Goal: Check status

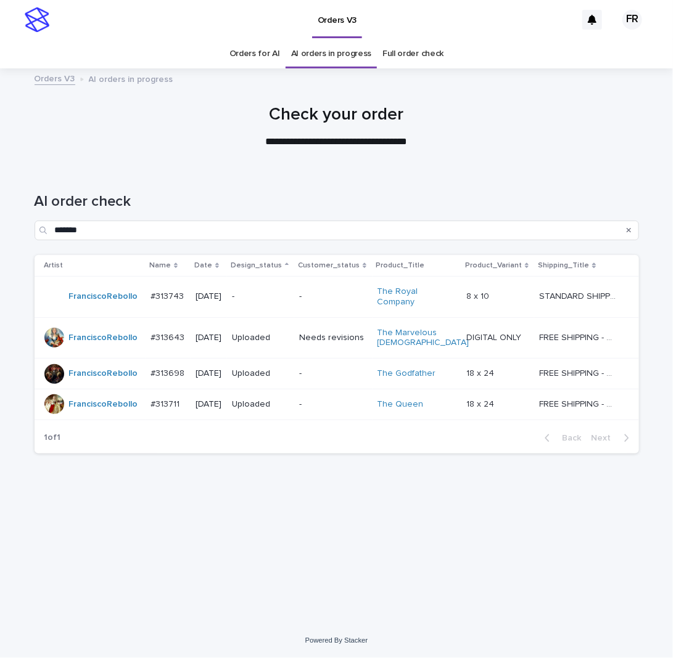
click at [245, 195] on h1 "AI order check" at bounding box center [337, 202] width 604 height 18
click at [279, 292] on p "-" at bounding box center [260, 297] width 57 height 10
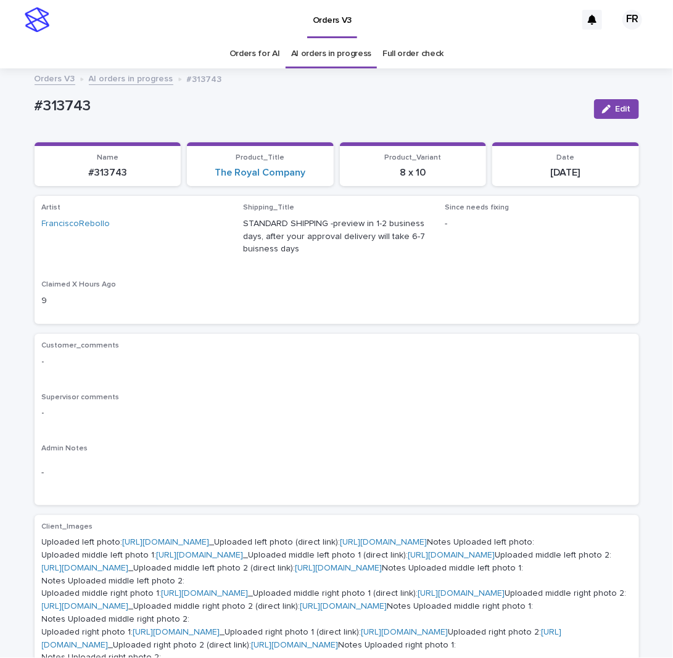
click at [433, 407] on p "-" at bounding box center [336, 413] width 589 height 13
click at [417, 375] on div "Customer_comments -" at bounding box center [336, 360] width 589 height 36
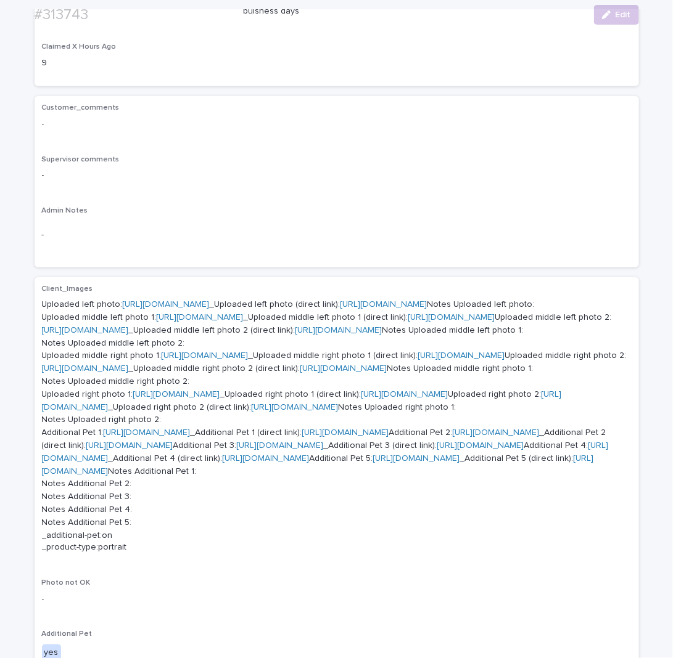
scroll to position [247, 0]
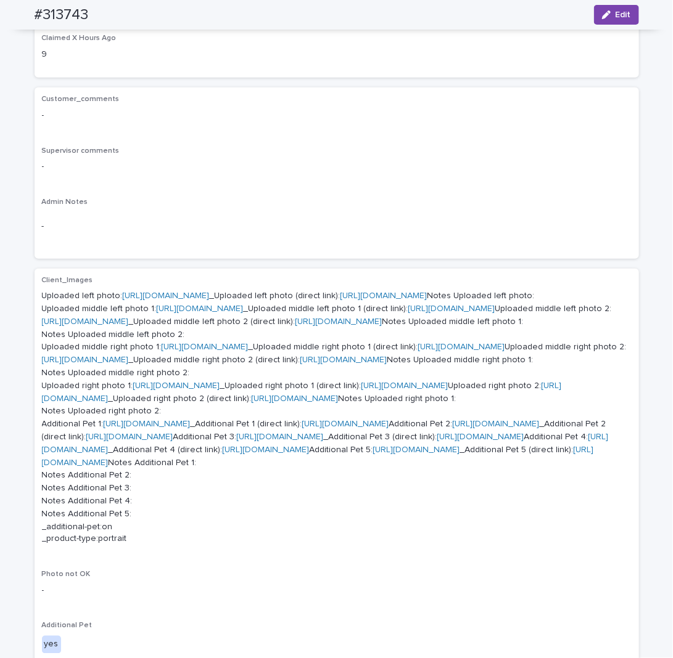
click at [340, 300] on link "[URL][DOMAIN_NAME]" at bounding box center [383, 296] width 87 height 9
click at [408, 313] on link "[URL][DOMAIN_NAME]" at bounding box center [451, 309] width 87 height 9
click at [340, 300] on link "[URL][DOMAIN_NAME]" at bounding box center [383, 296] width 87 height 9
click at [408, 313] on link "[URL][DOMAIN_NAME]" at bounding box center [451, 309] width 87 height 9
click at [229, 481] on p "Uploaded left photo: [URL][DOMAIN_NAME] _Uploaded left photo (direct link): [UR…" at bounding box center [336, 418] width 589 height 256
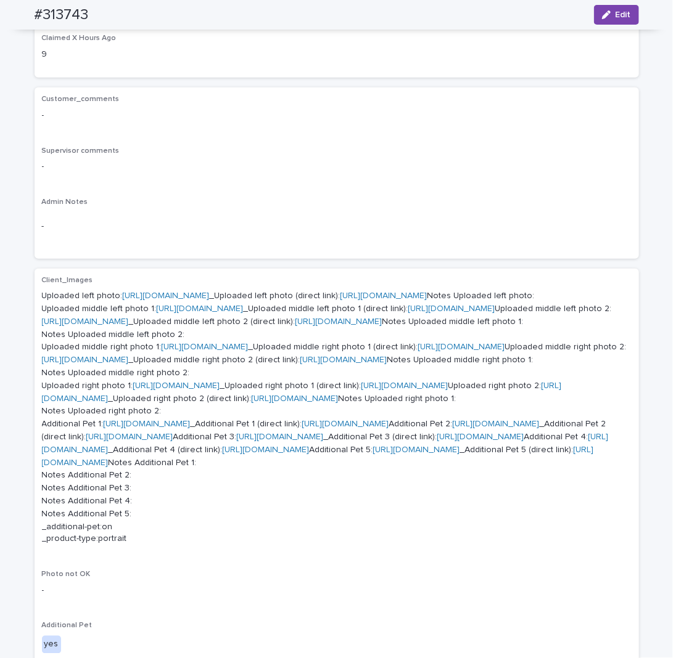
click at [295, 326] on link "[URL][DOMAIN_NAME]" at bounding box center [338, 321] width 87 height 9
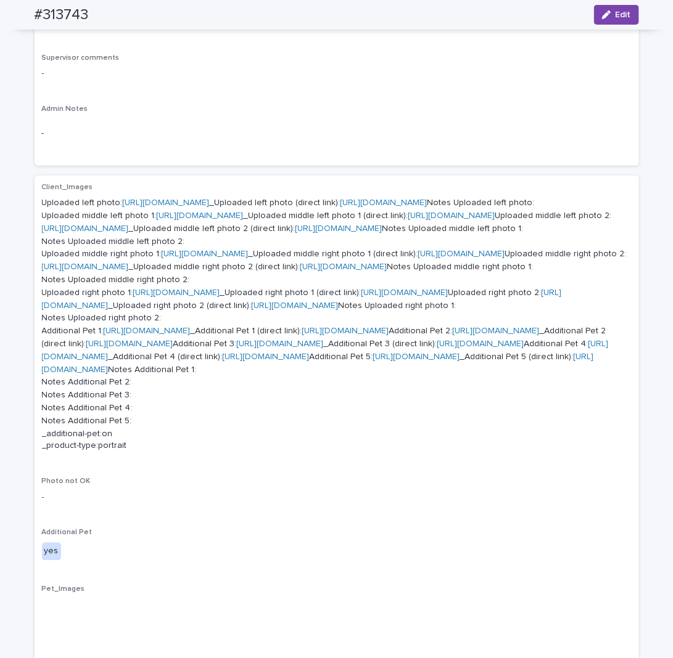
scroll to position [370, 0]
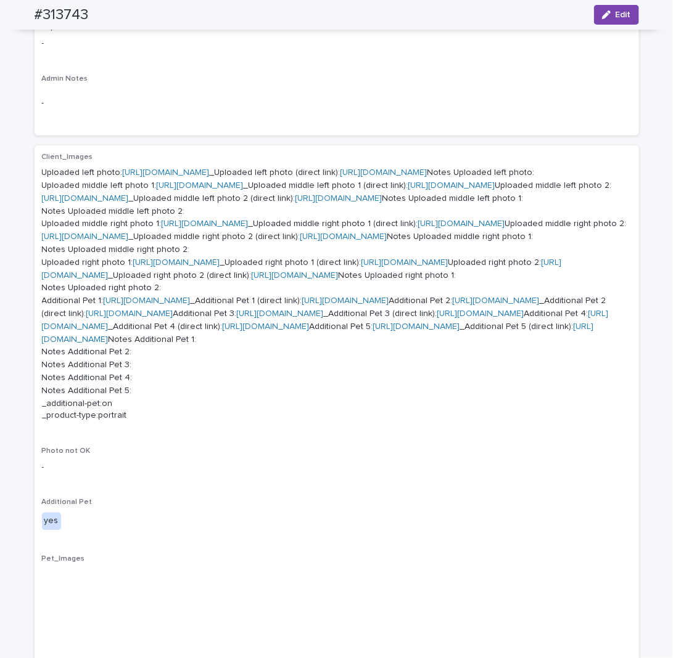
click at [418, 228] on link "[URL][DOMAIN_NAME]" at bounding box center [461, 223] width 87 height 9
click at [300, 241] on link "[URL][DOMAIN_NAME]" at bounding box center [343, 236] width 87 height 9
click at [418, 228] on link "[URL][DOMAIN_NAME]" at bounding box center [461, 223] width 87 height 9
click at [300, 241] on link "[URL][DOMAIN_NAME]" at bounding box center [343, 236] width 87 height 9
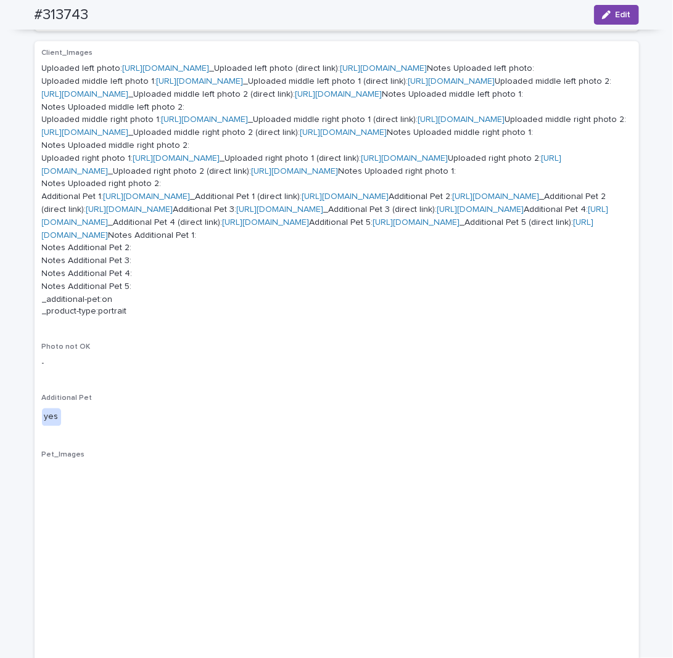
scroll to position [493, 0]
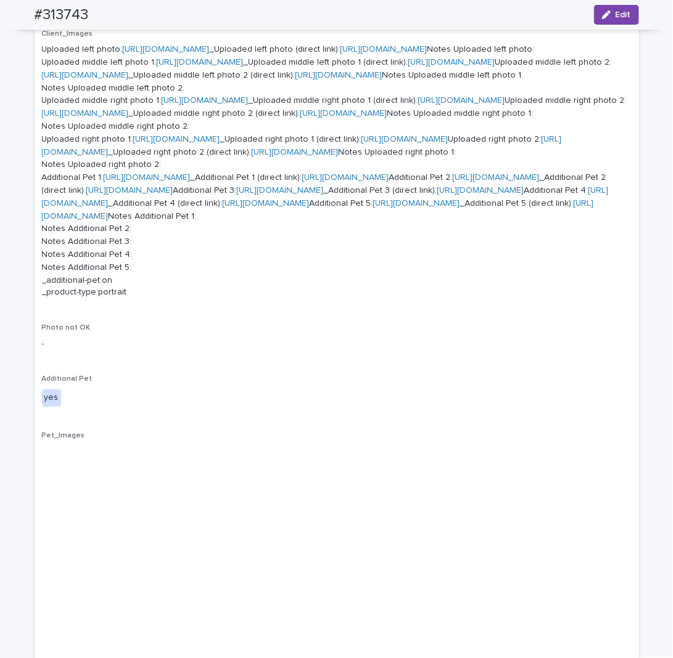
click at [361, 144] on link "[URL][DOMAIN_NAME]" at bounding box center [404, 139] width 87 height 9
click at [252, 157] on link "[URL][DOMAIN_NAME]" at bounding box center [295, 152] width 87 height 9
click at [203, 300] on p "Uploaded left photo: [URL][DOMAIN_NAME] _Uploaded left photo (direct link): [UR…" at bounding box center [336, 171] width 589 height 256
click at [361, 144] on link "[URL][DOMAIN_NAME]" at bounding box center [404, 139] width 87 height 9
click at [252, 157] on link "[URL][DOMAIN_NAME]" at bounding box center [295, 152] width 87 height 9
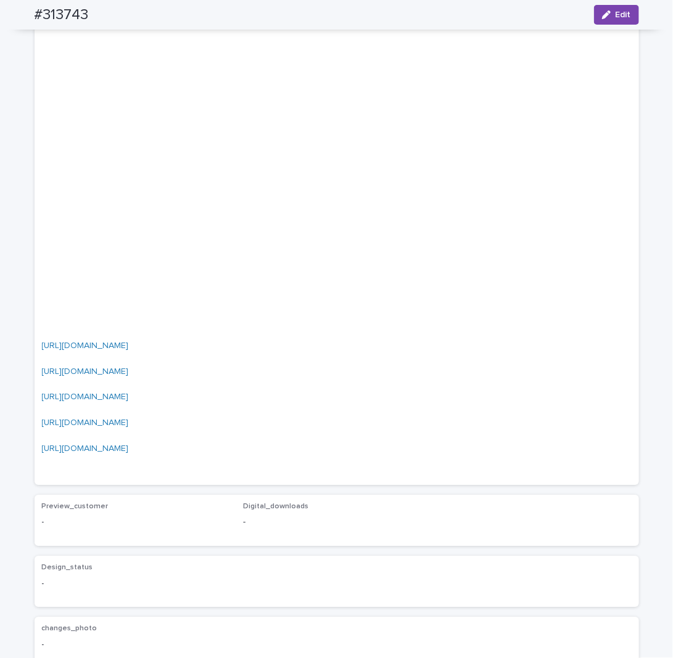
scroll to position [925, 0]
